Goal: Find specific page/section: Find specific page/section

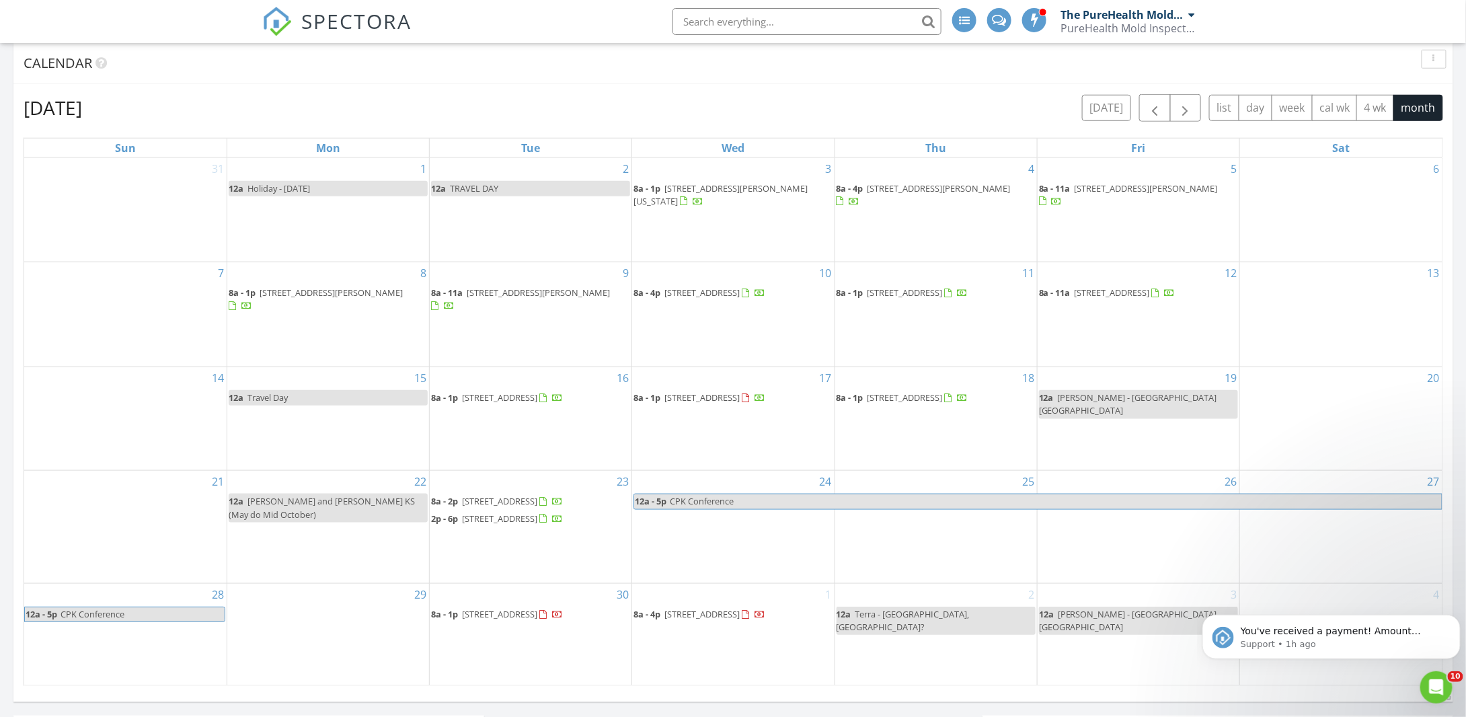
click at [139, 276] on div "7" at bounding box center [125, 314] width 202 height 104
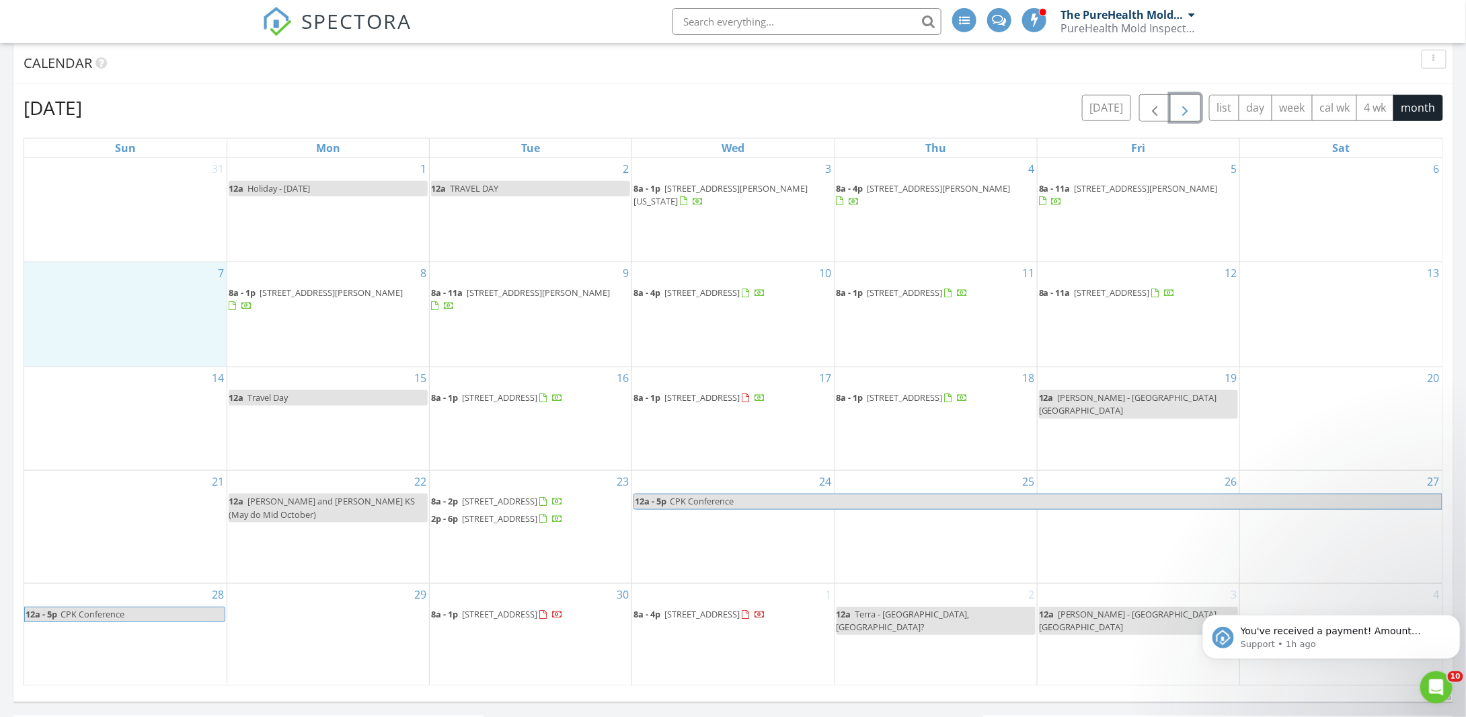
click at [1193, 110] on span "button" at bounding box center [1185, 108] width 16 height 16
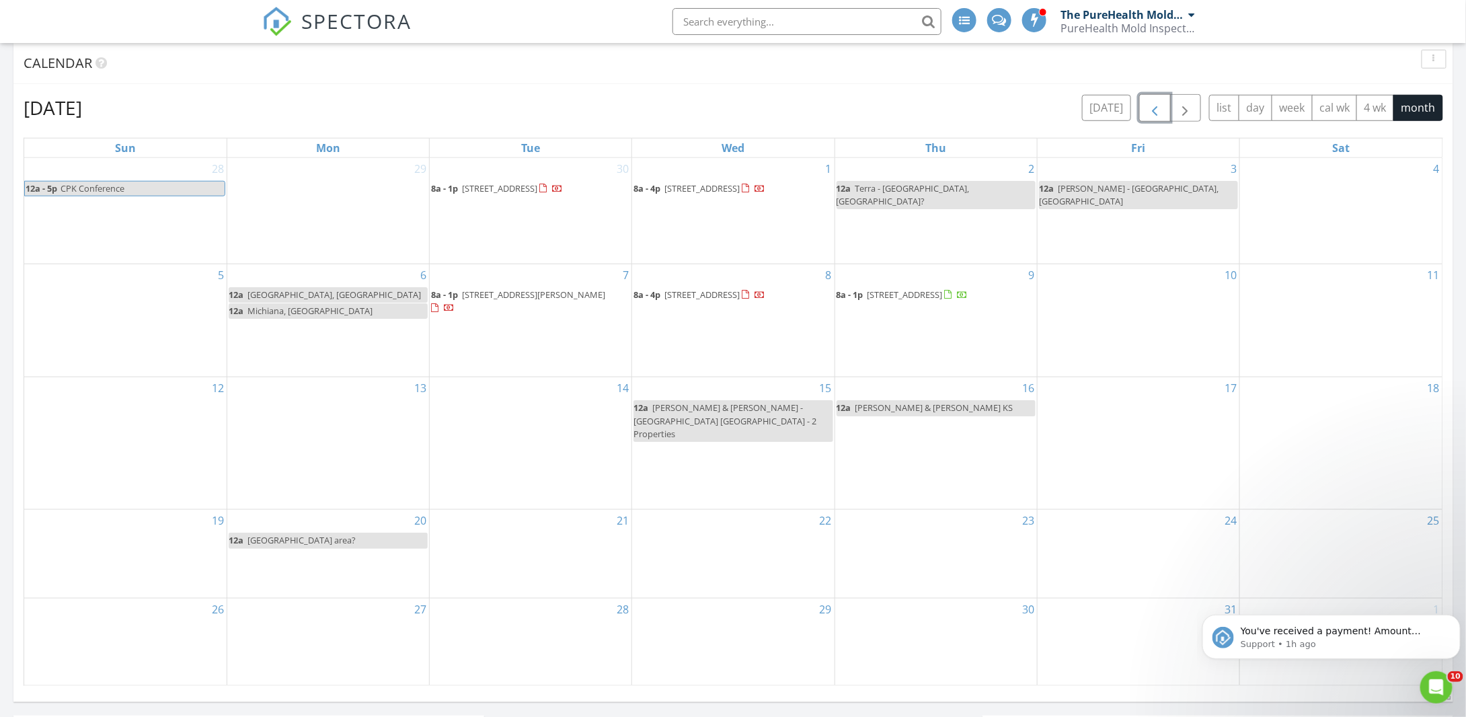
click at [1158, 112] on span "button" at bounding box center [1154, 108] width 16 height 16
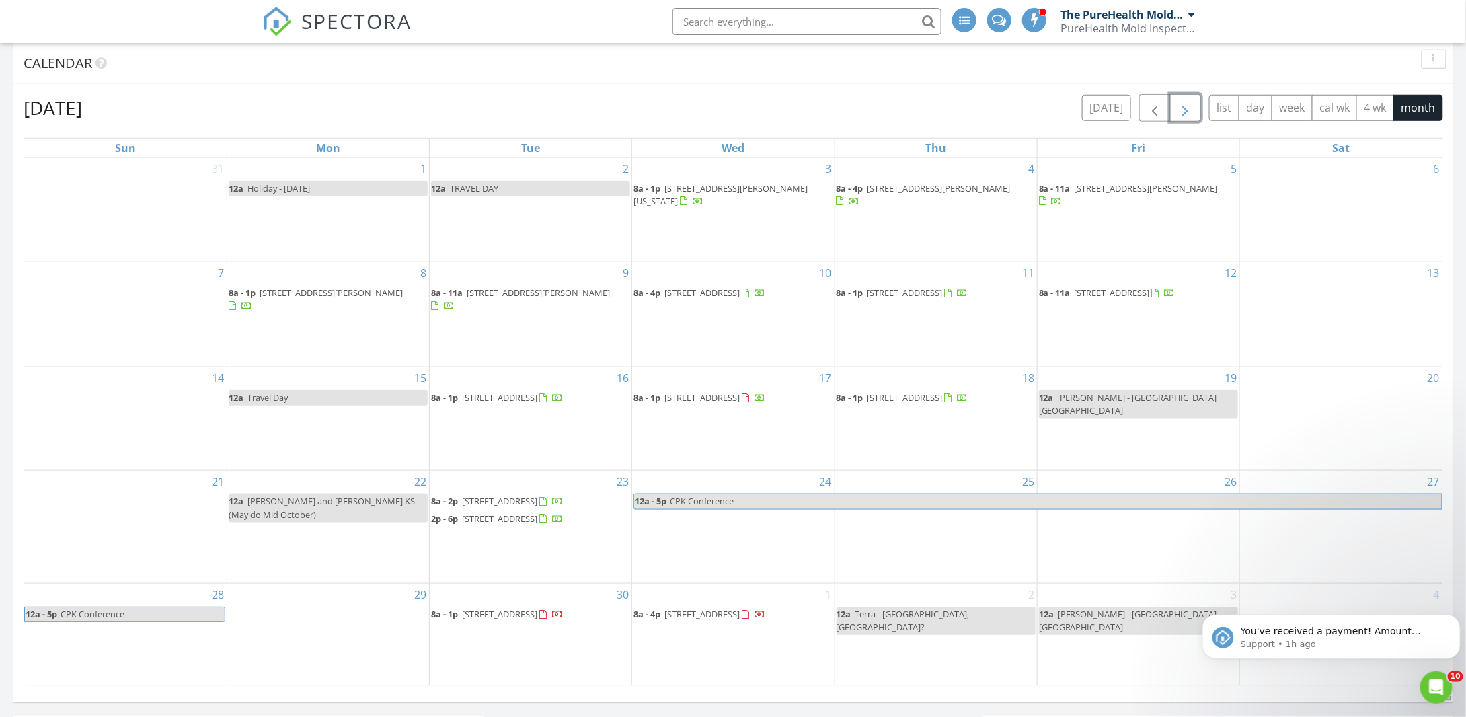
click at [1193, 105] on span "button" at bounding box center [1185, 108] width 16 height 16
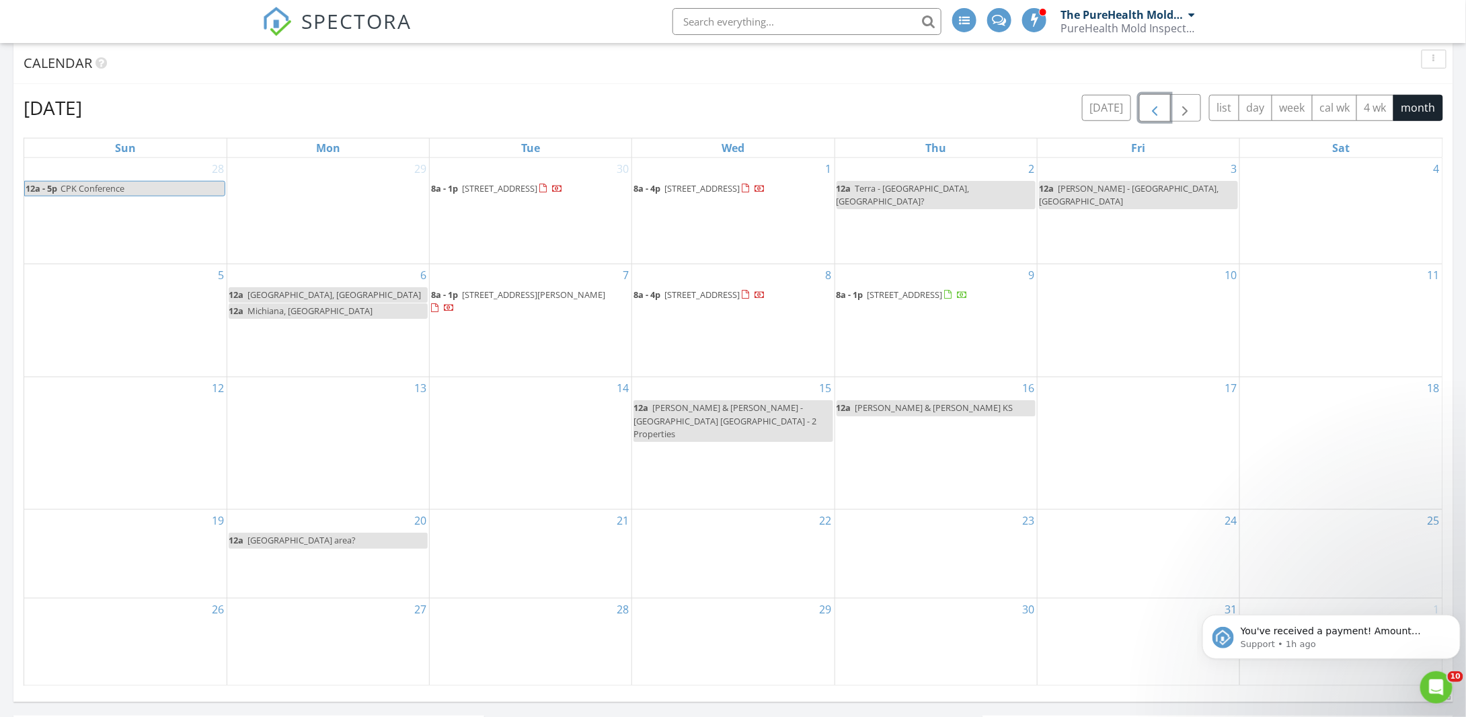
click at [1163, 110] on span "button" at bounding box center [1154, 108] width 16 height 16
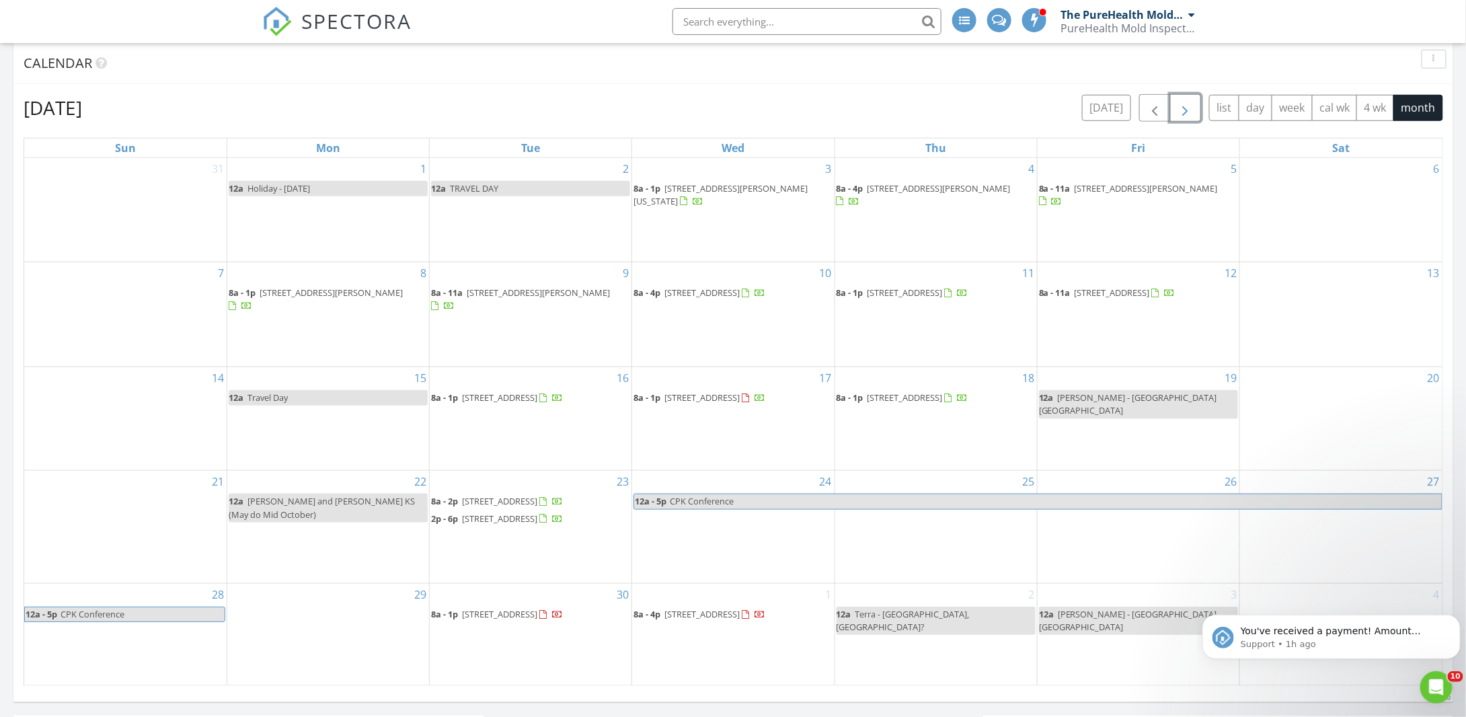
click at [1198, 108] on button "button" at bounding box center [1186, 108] width 32 height 28
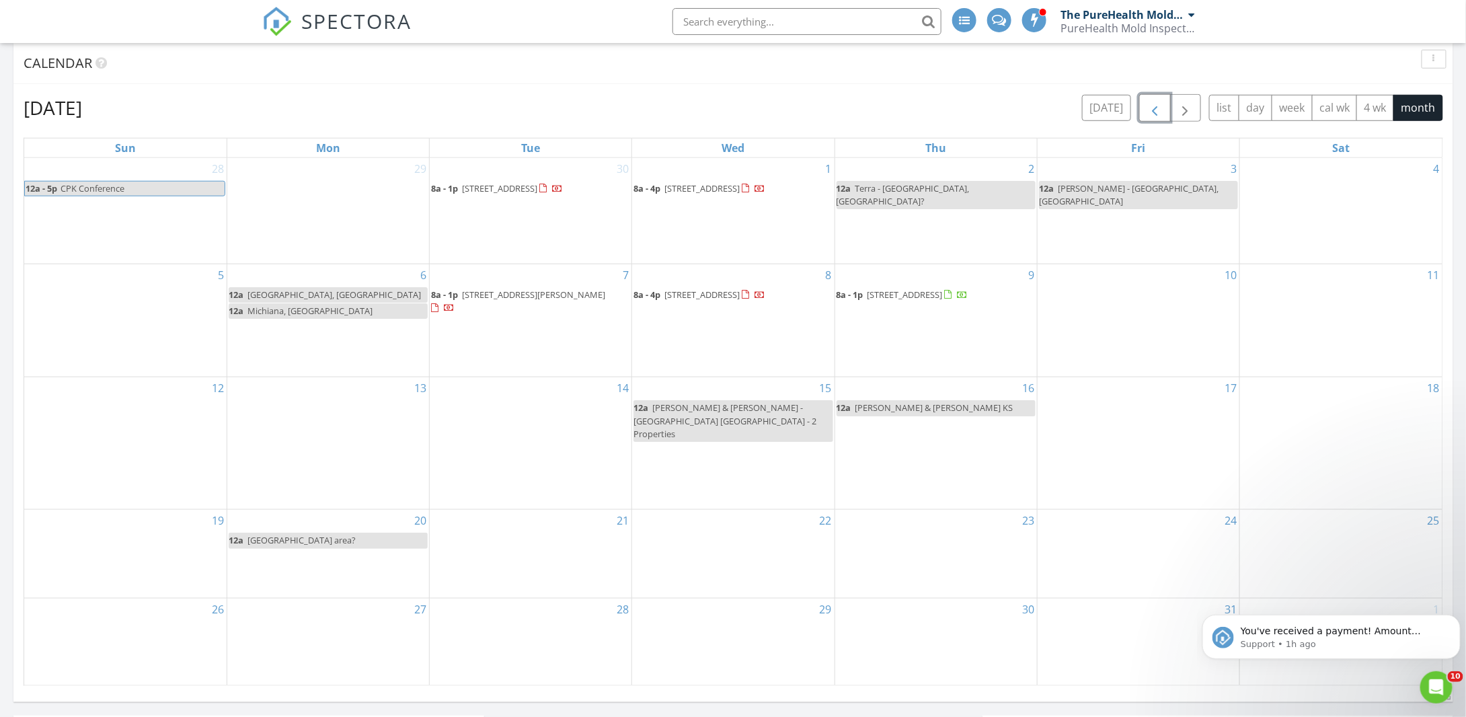
click at [1155, 109] on span "button" at bounding box center [1154, 108] width 16 height 16
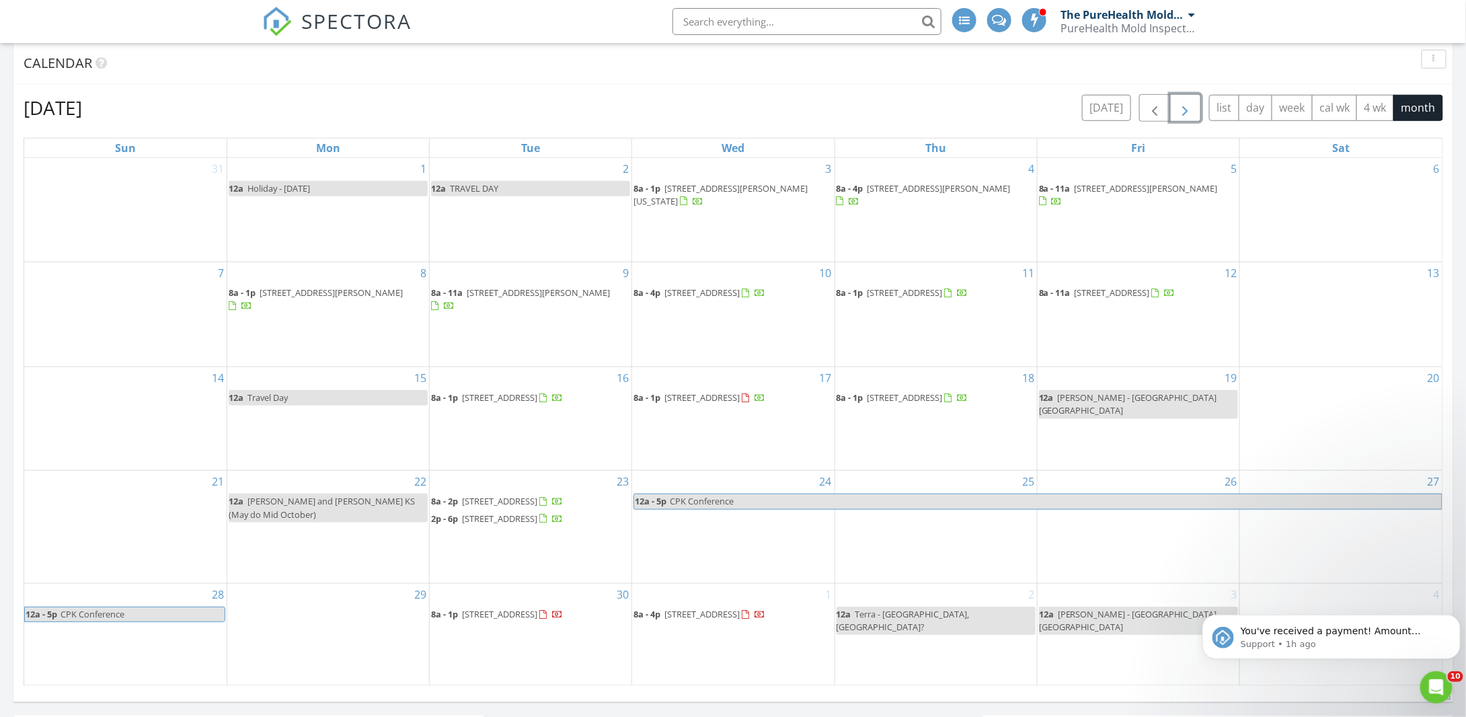
click at [1193, 112] on span "button" at bounding box center [1185, 108] width 16 height 16
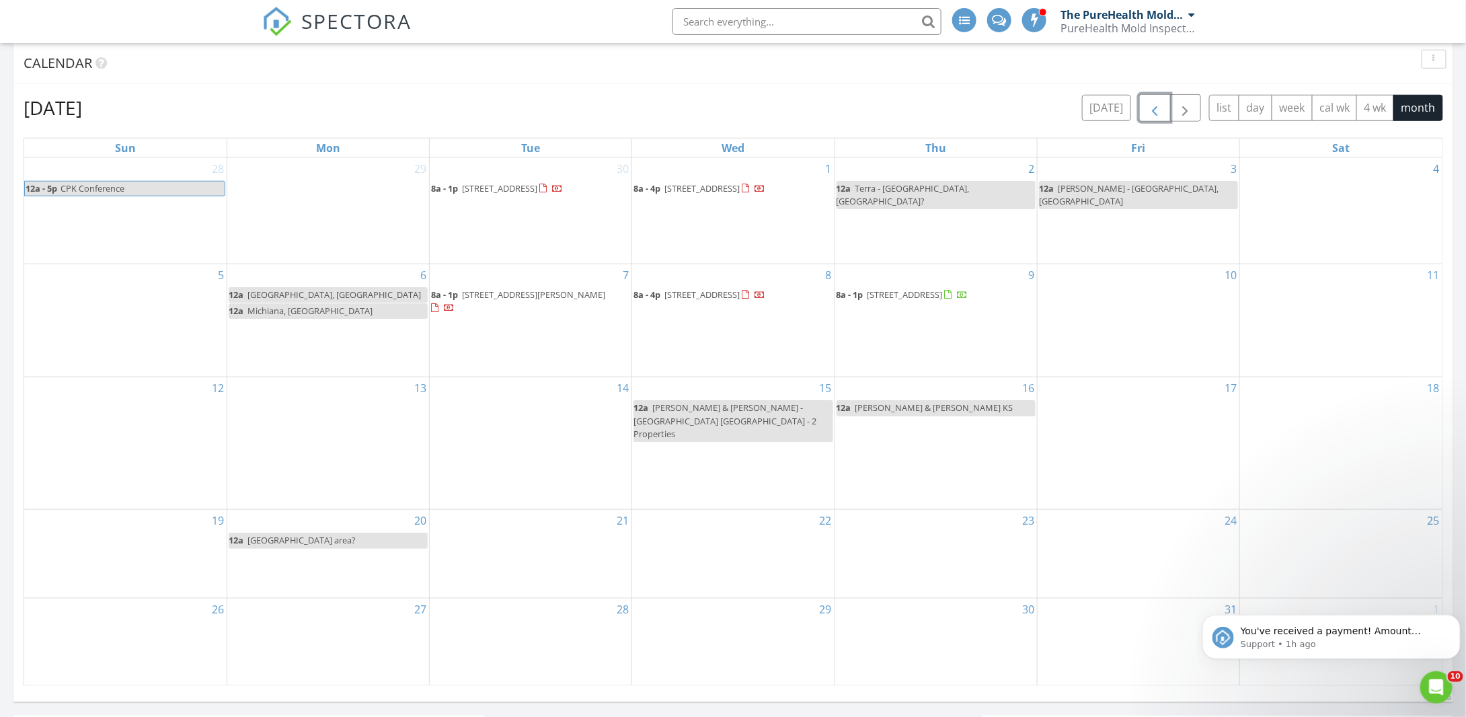
click at [1163, 110] on span "button" at bounding box center [1154, 108] width 16 height 16
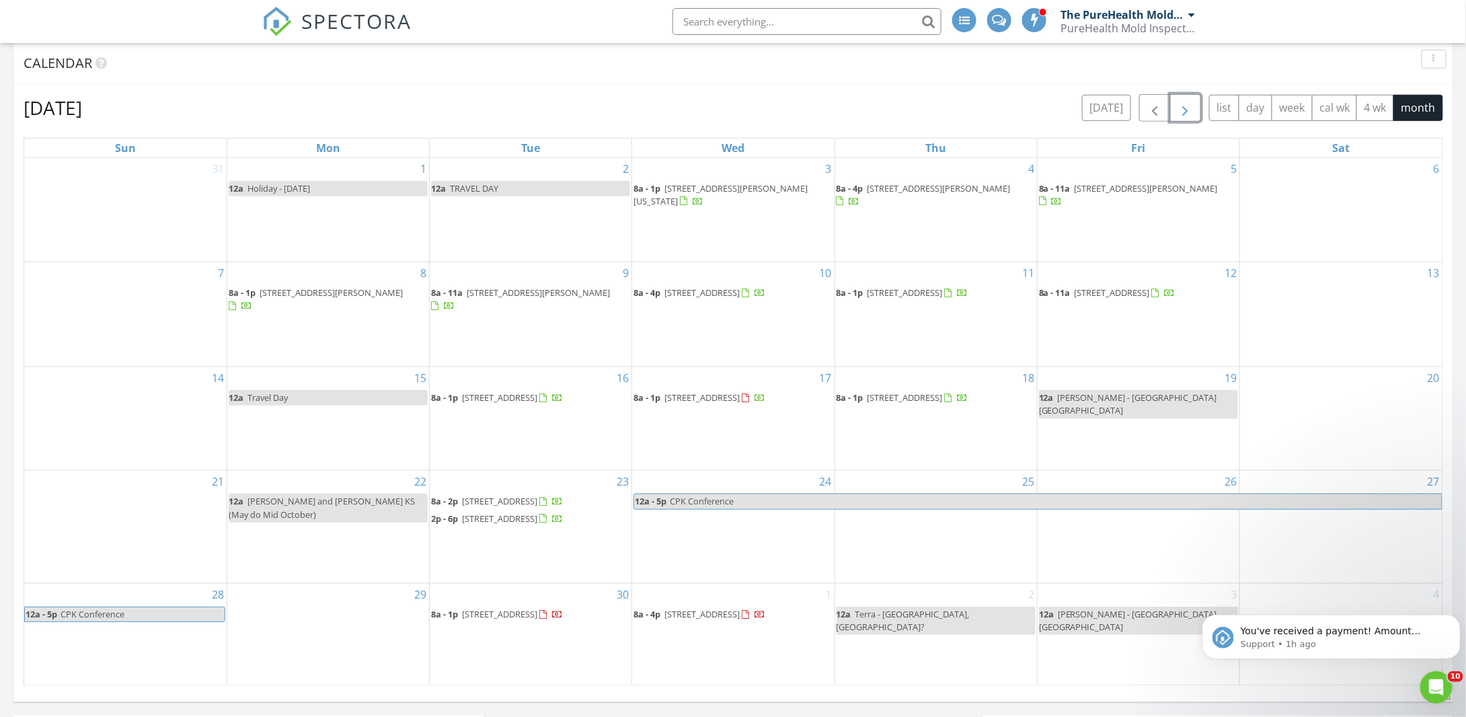
click at [1182, 111] on span "button" at bounding box center [1185, 108] width 16 height 16
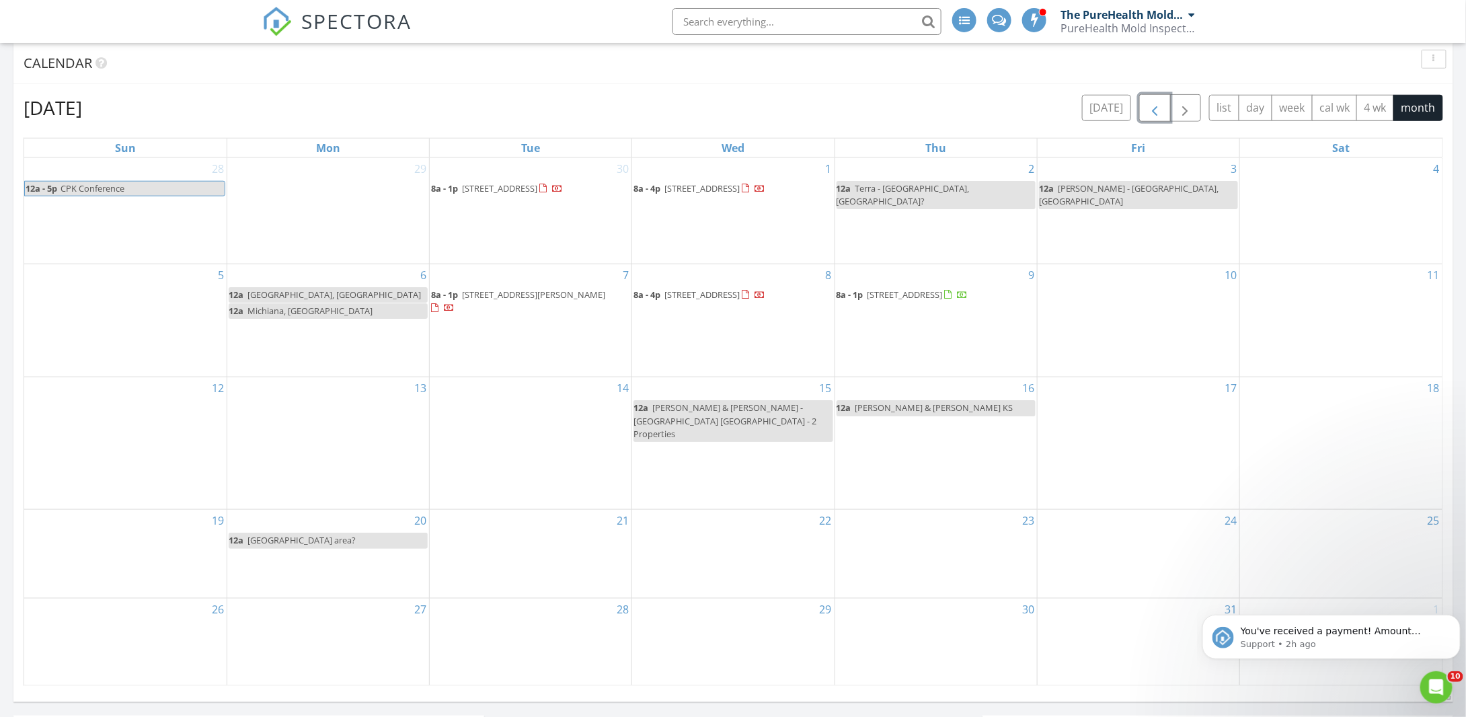
click at [1154, 108] on span "button" at bounding box center [1154, 108] width 16 height 16
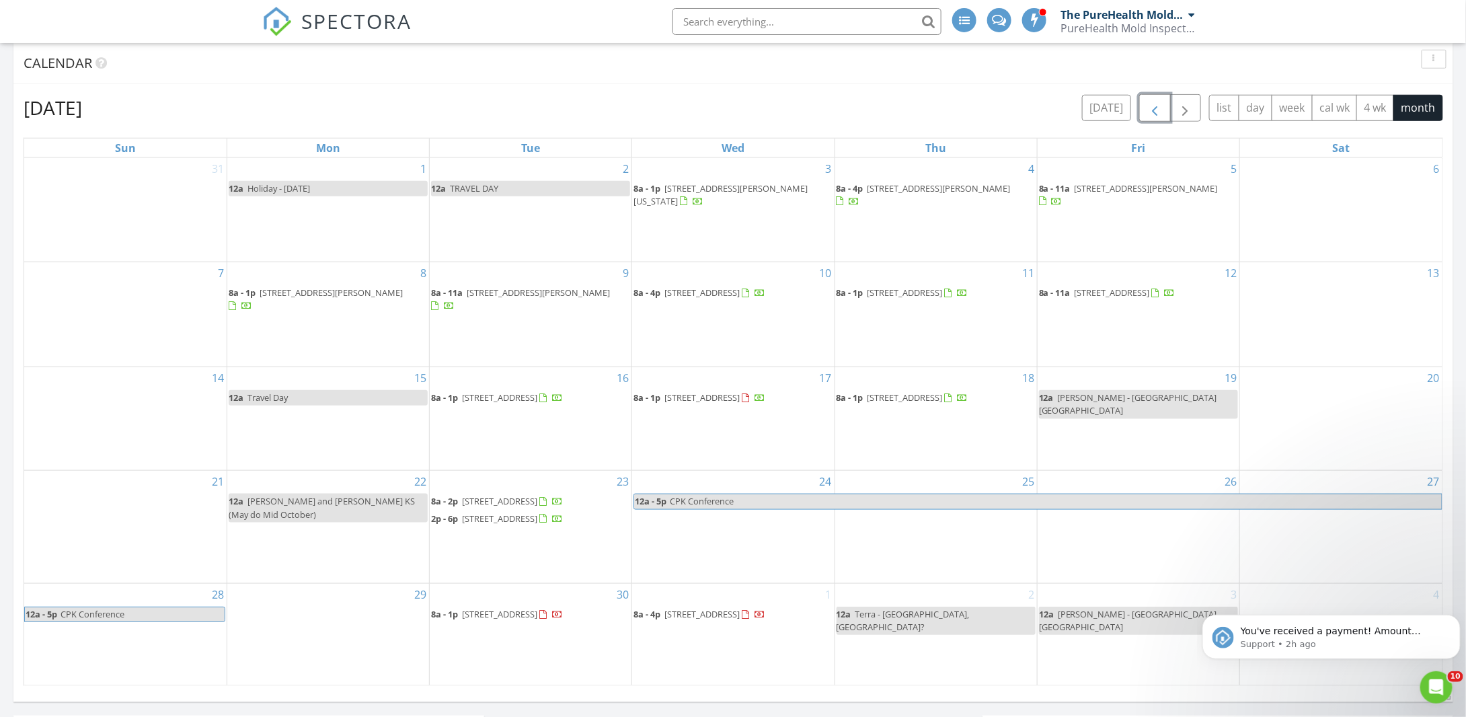
click at [1154, 108] on span "button" at bounding box center [1154, 108] width 16 height 16
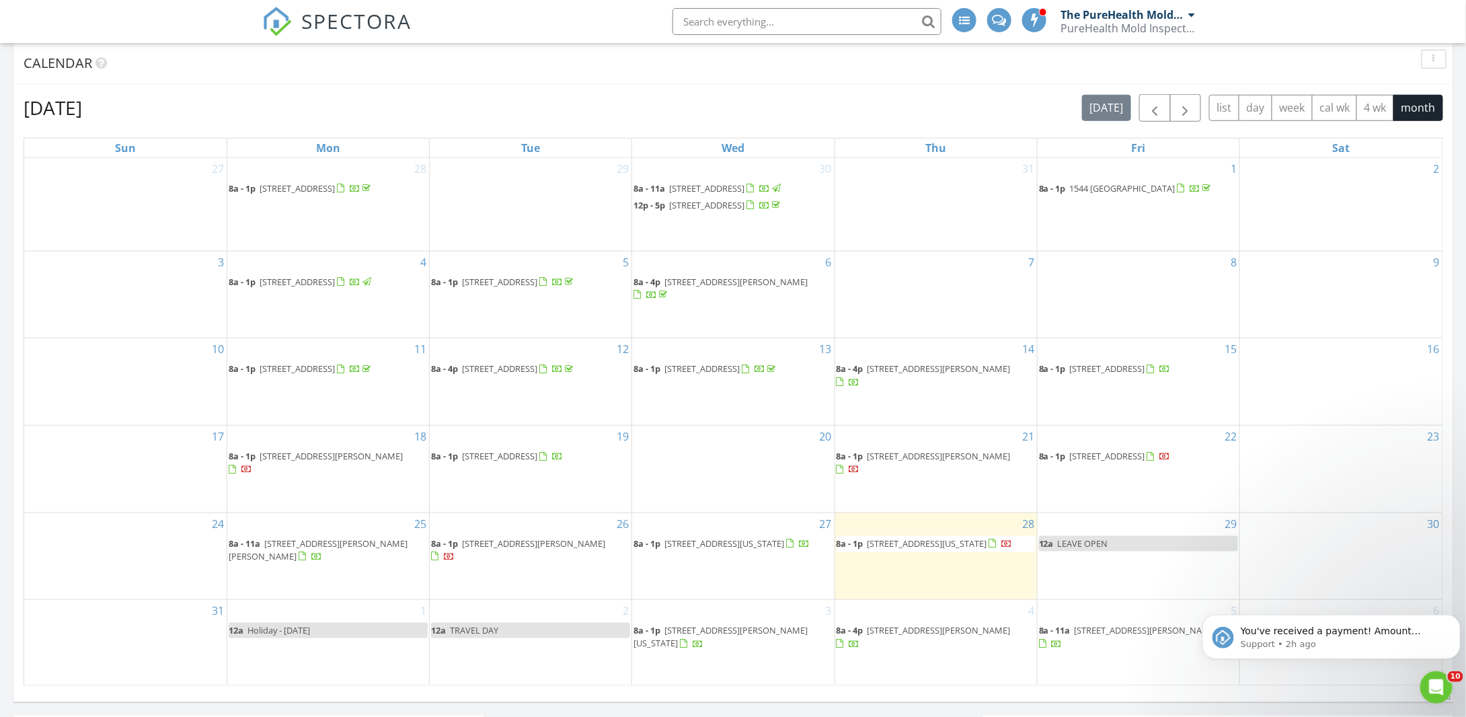
click at [697, 25] on input "text" at bounding box center [806, 21] width 269 height 27
type input "kellie dunn"
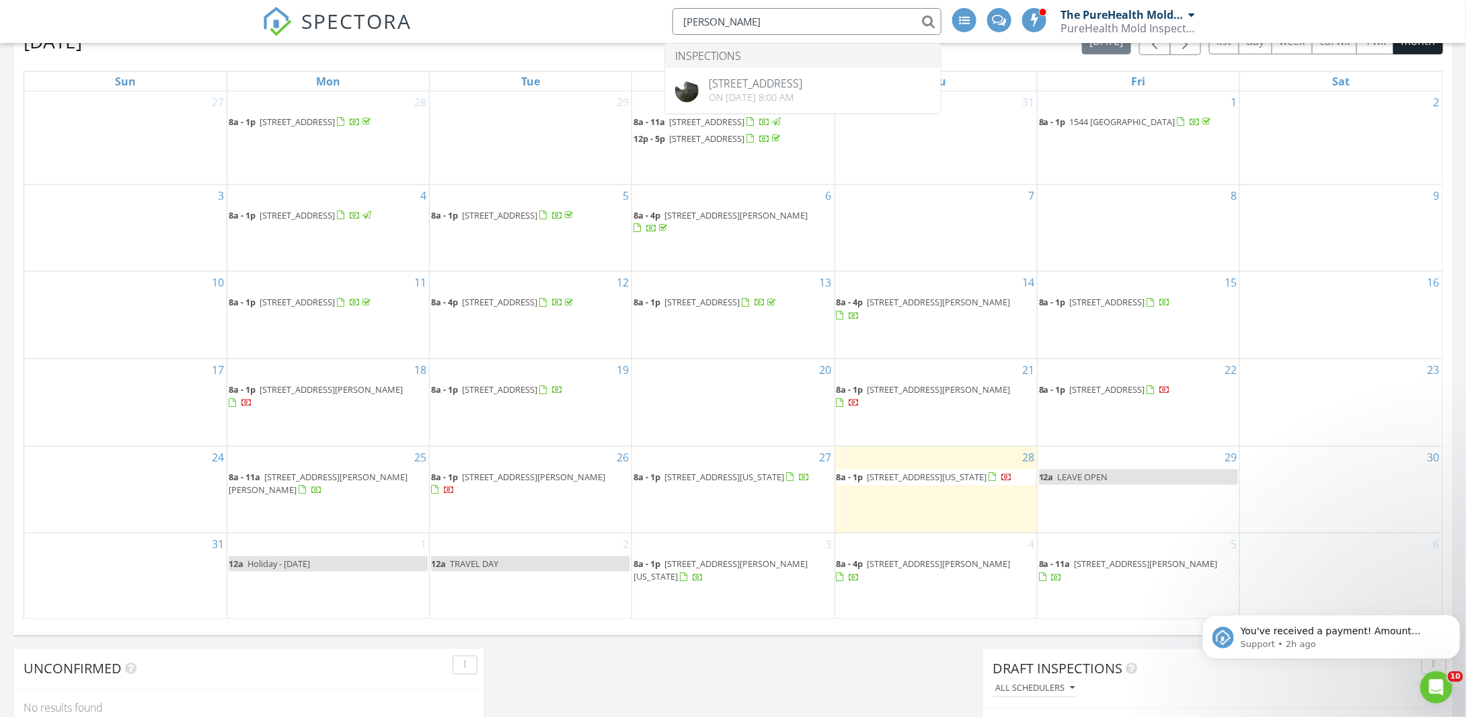
scroll to position [616, 0]
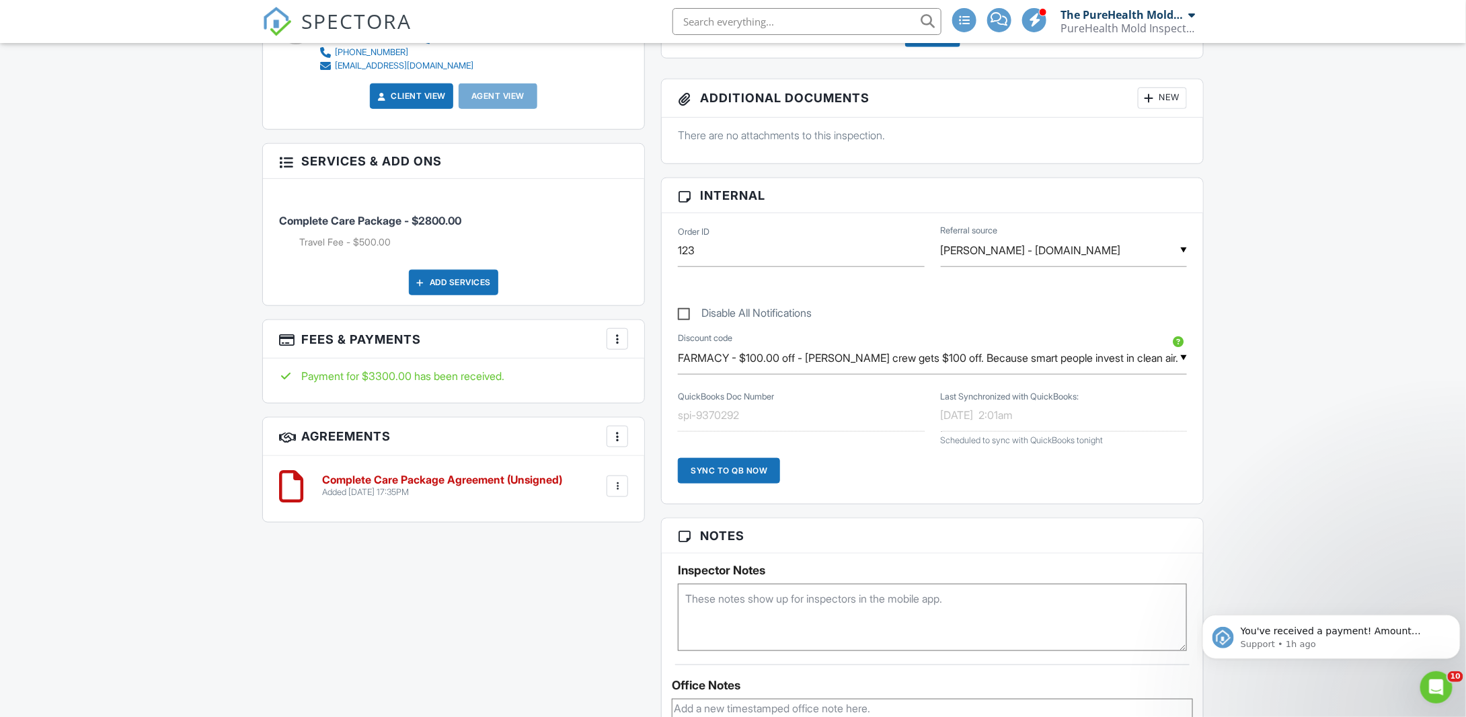
scroll to position [538, 0]
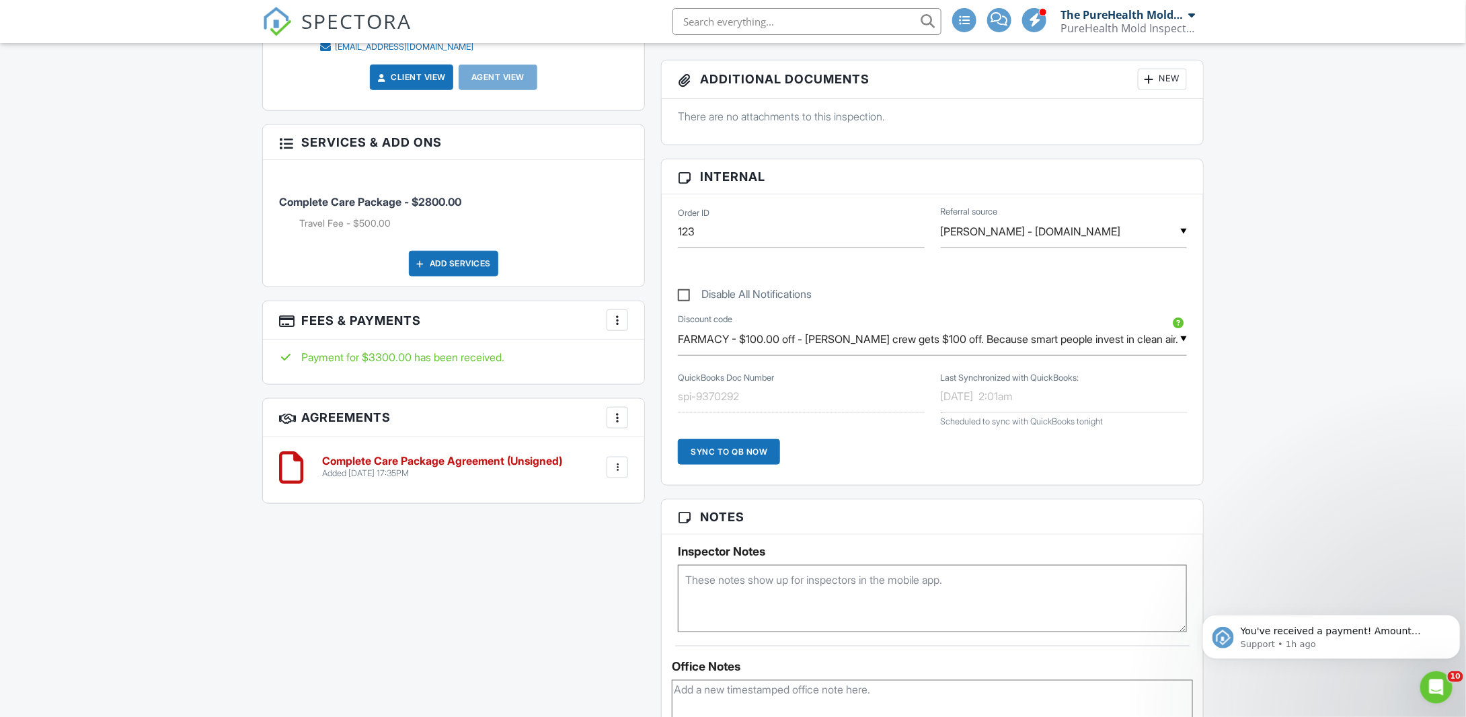
click at [623, 470] on div at bounding box center [616, 467] width 13 height 13
click at [642, 459] on div "Complete Care Package Agreement (Unsigned) Added [DATE] 17:35PM Edit File [GEOG…" at bounding box center [453, 470] width 381 height 66
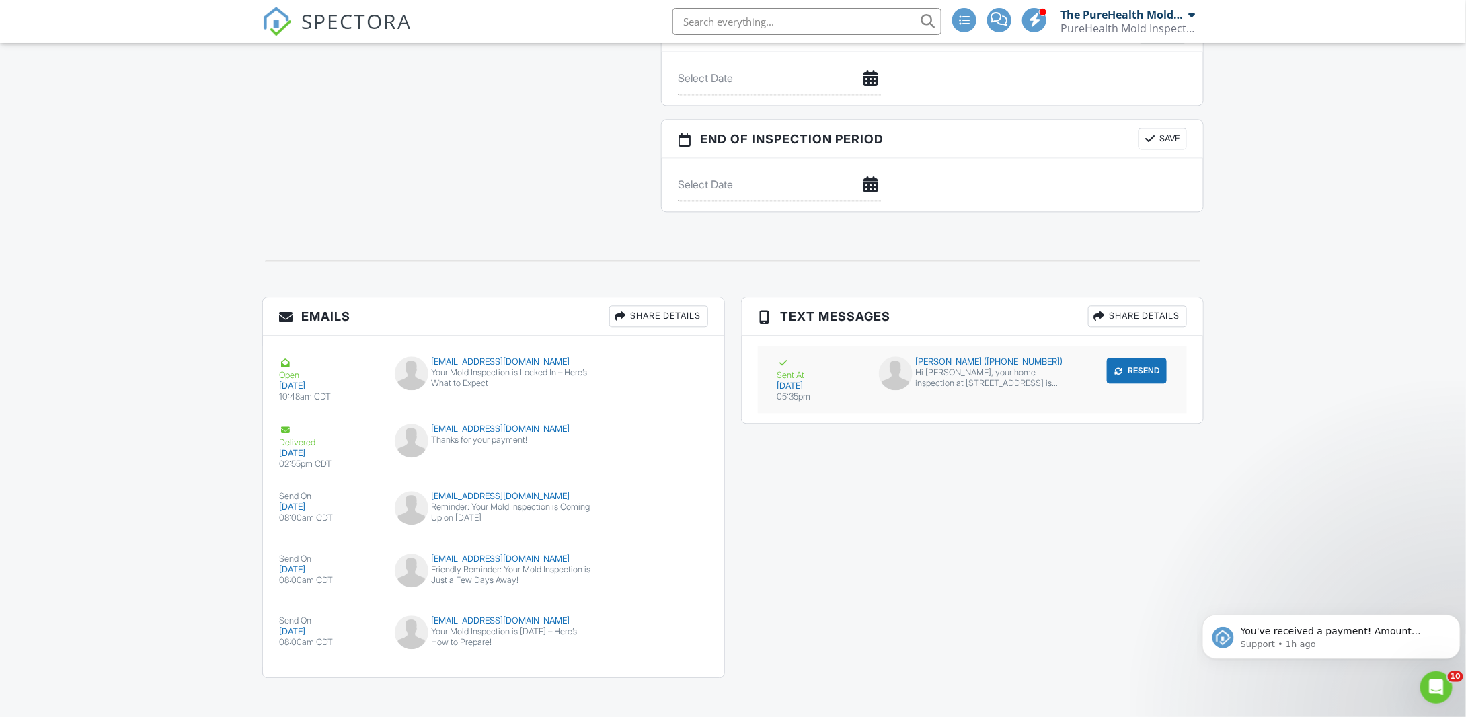
scroll to position [1418, 0]
